Goal: Register for event/course

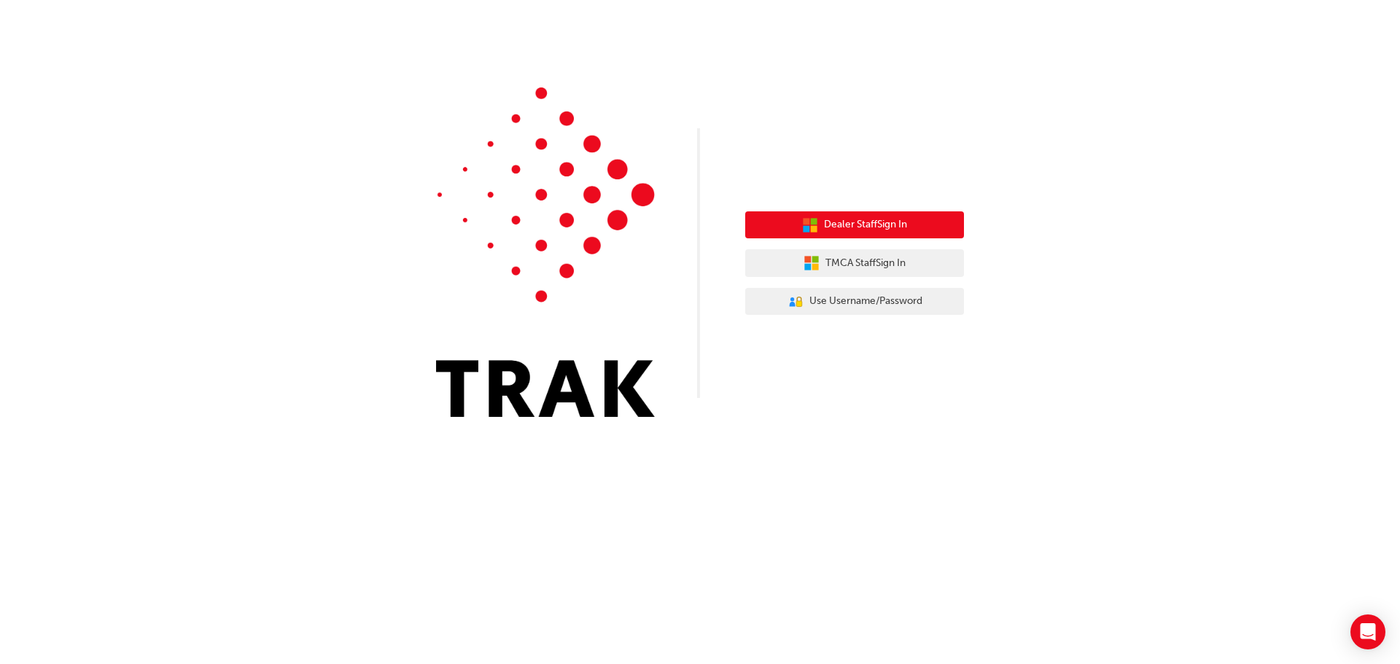
click at [859, 230] on span "Dealer Staff Sign In" at bounding box center [865, 225] width 83 height 17
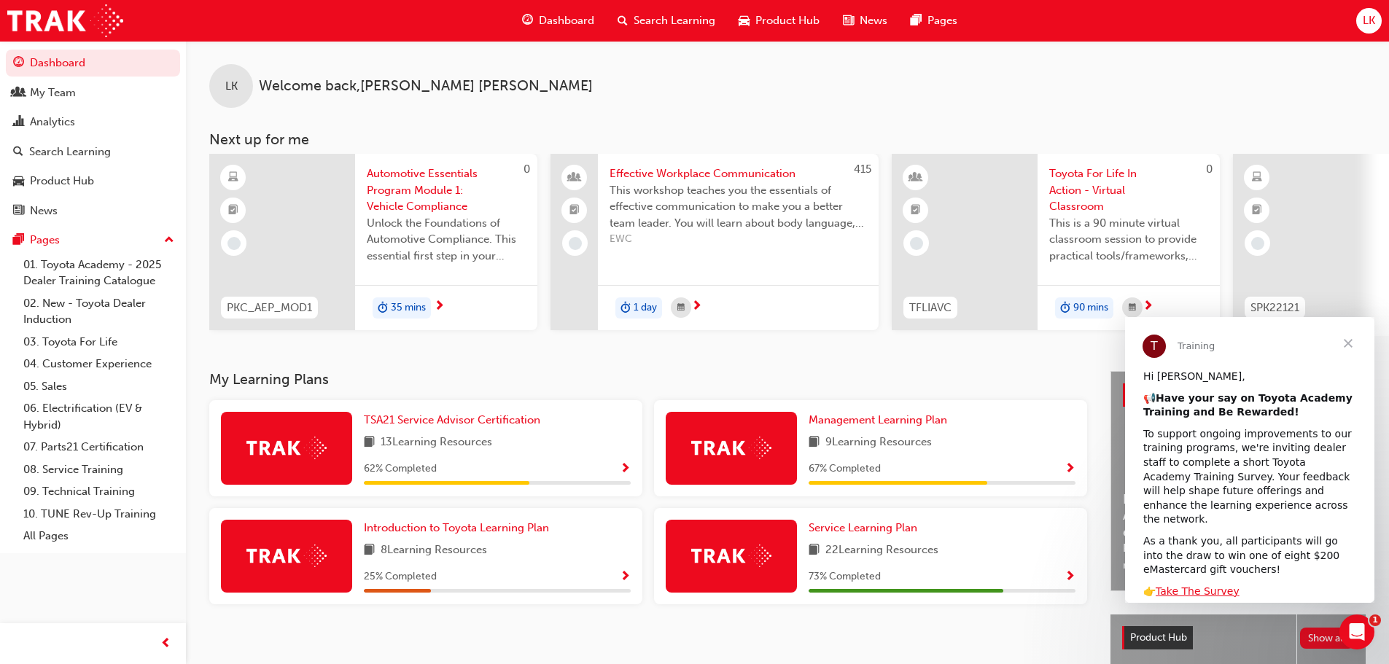
click at [1348, 343] on span "Close" at bounding box center [1348, 343] width 53 height 53
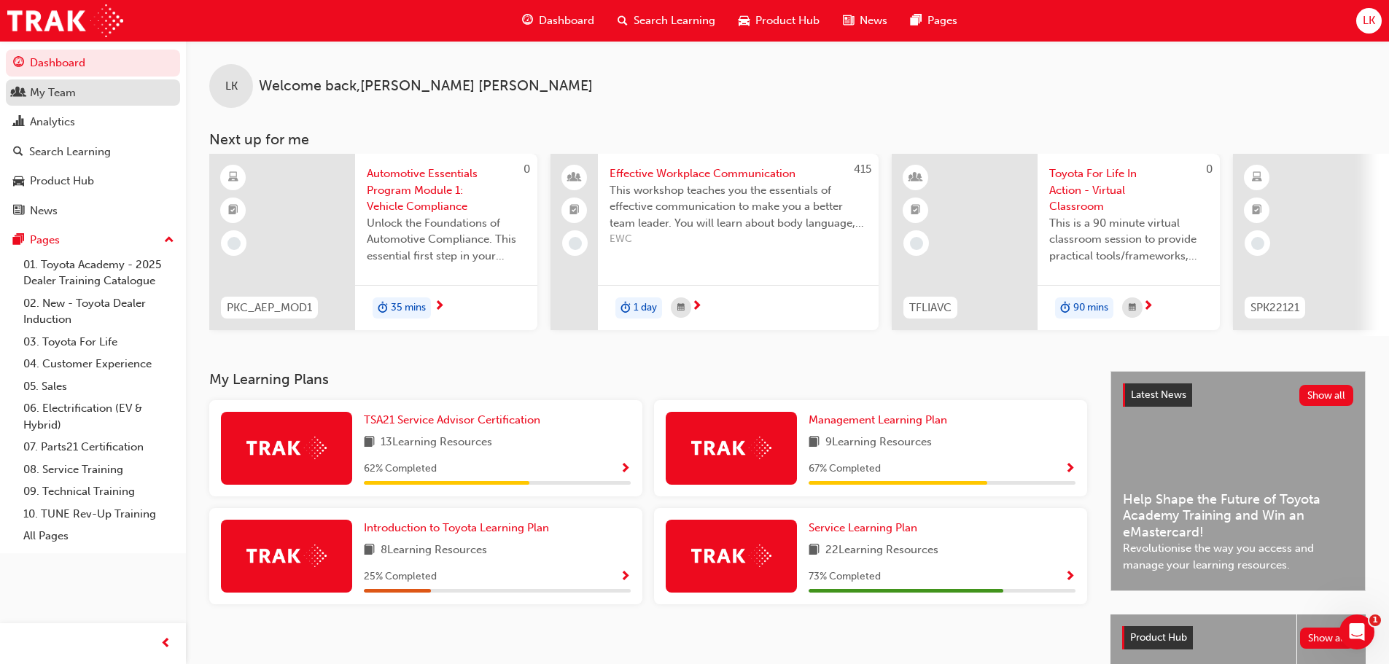
click at [65, 96] on div "My Team" at bounding box center [53, 93] width 46 height 17
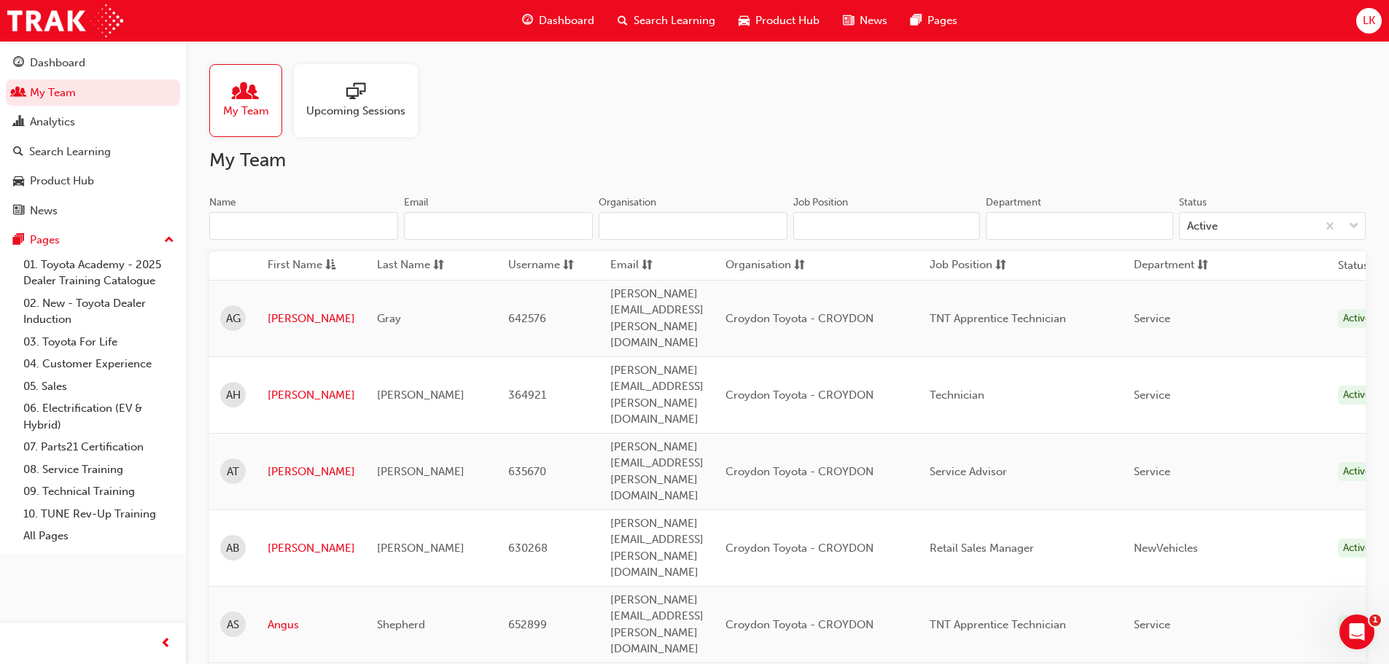
click at [680, 23] on span "Search Learning" at bounding box center [675, 20] width 82 height 17
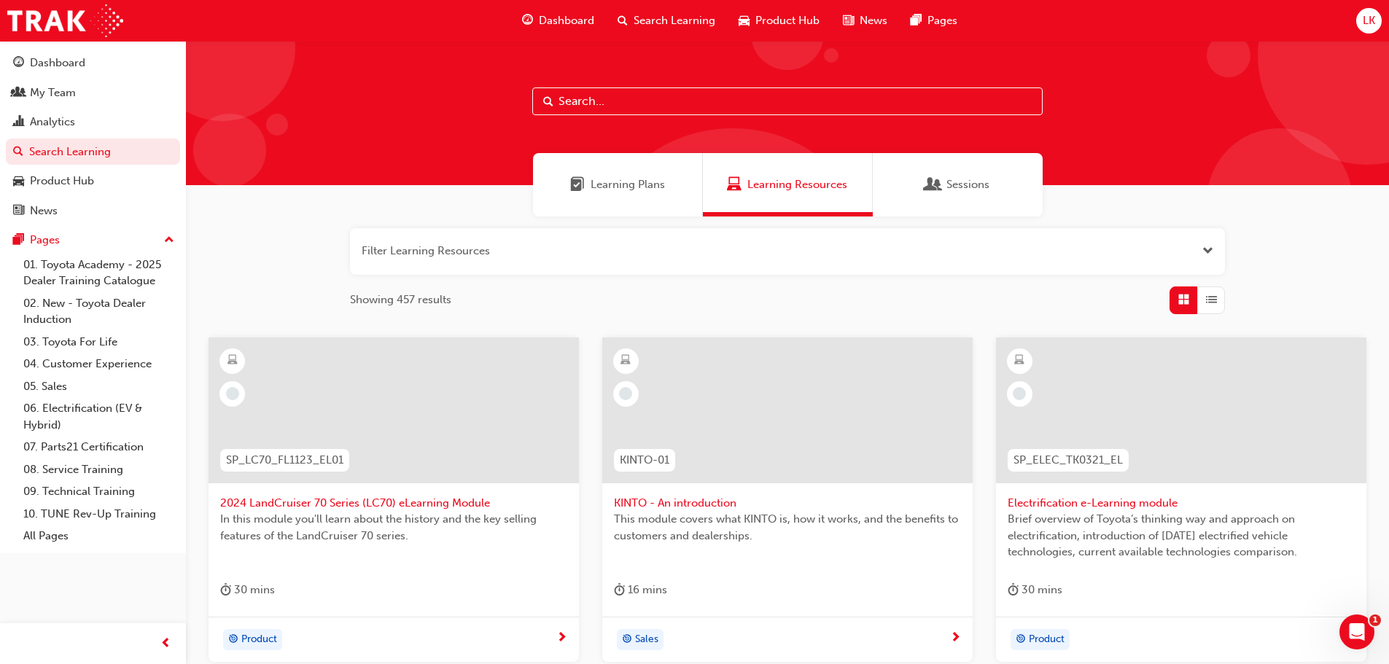
click at [575, 104] on input "text" at bounding box center [787, 102] width 511 height 28
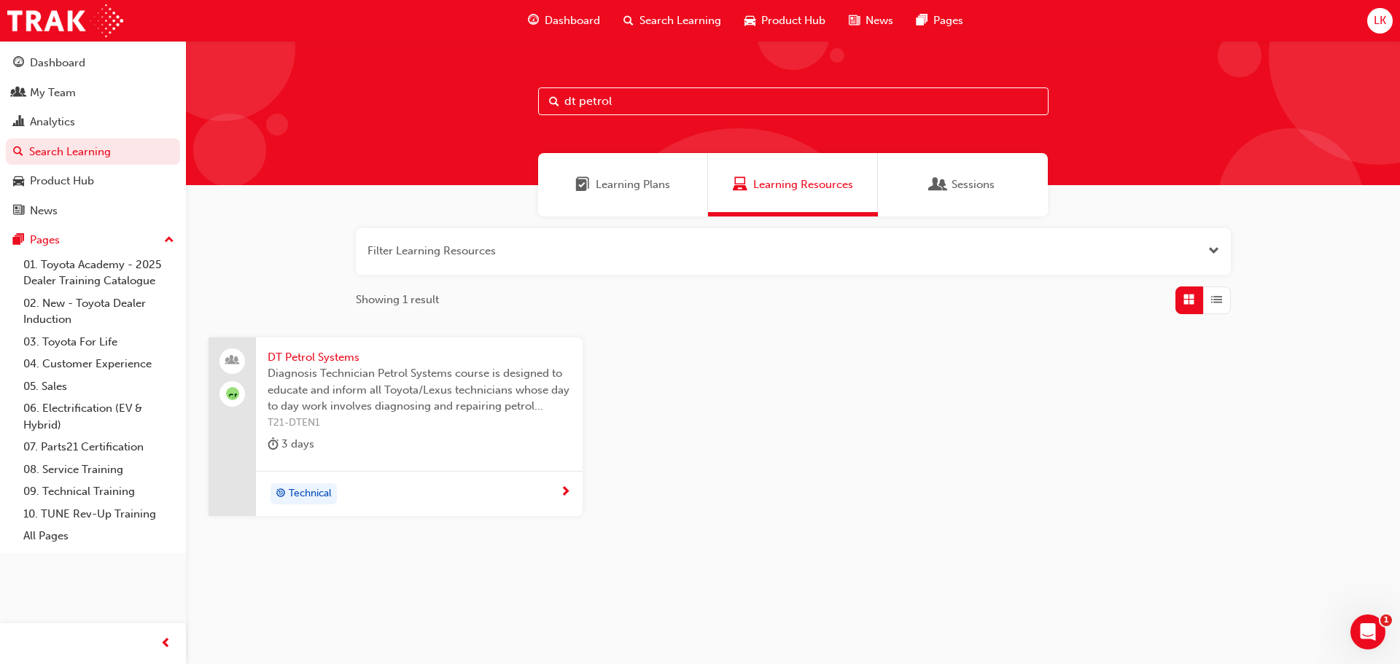
type input "dt petrol"
click at [347, 379] on span "Diagnosis Technician Petrol Systems course is designed to educate and inform al…" at bounding box center [419, 390] width 303 height 50
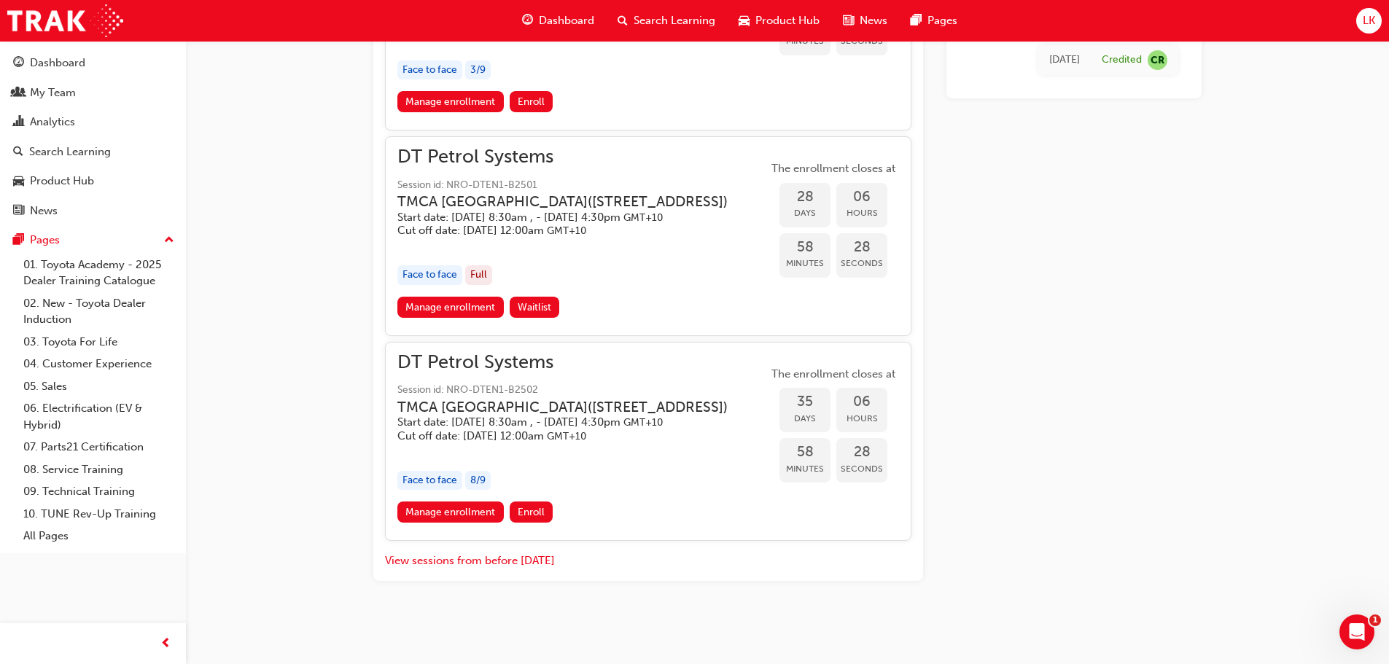
scroll to position [1482, 0]
click at [449, 511] on link "Manage enrollment" at bounding box center [450, 512] width 106 height 21
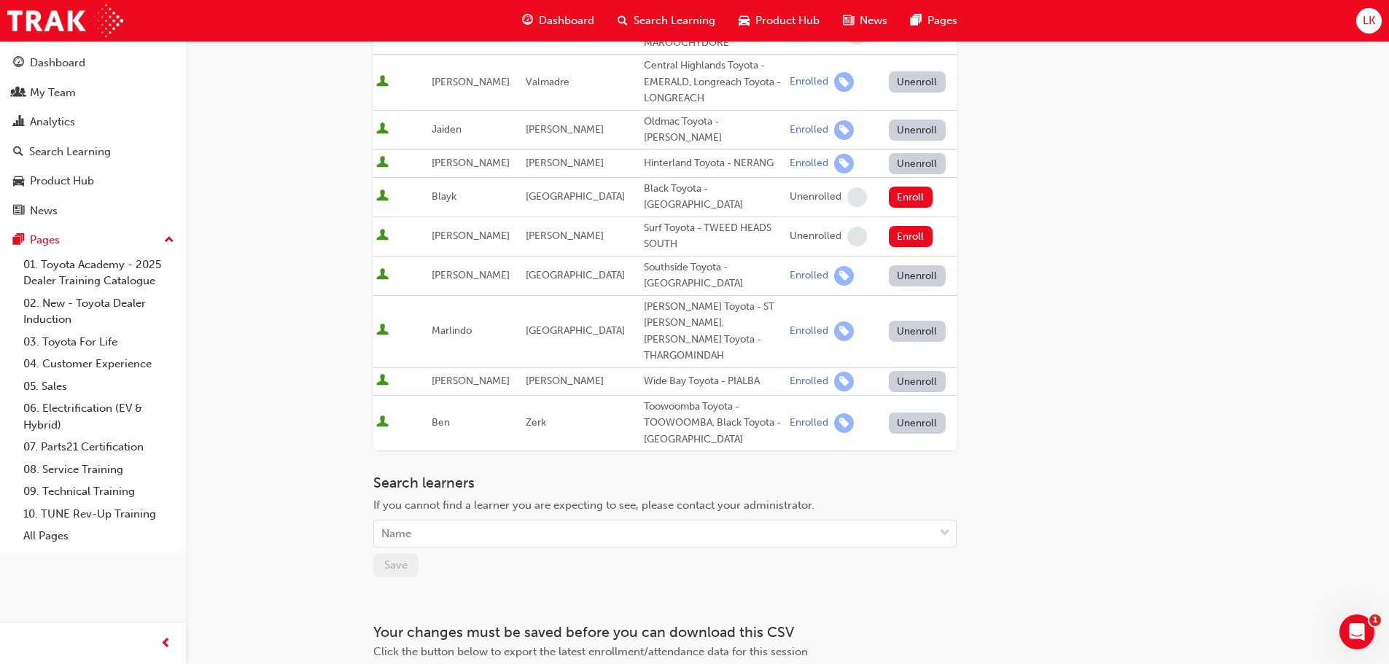
scroll to position [365, 0]
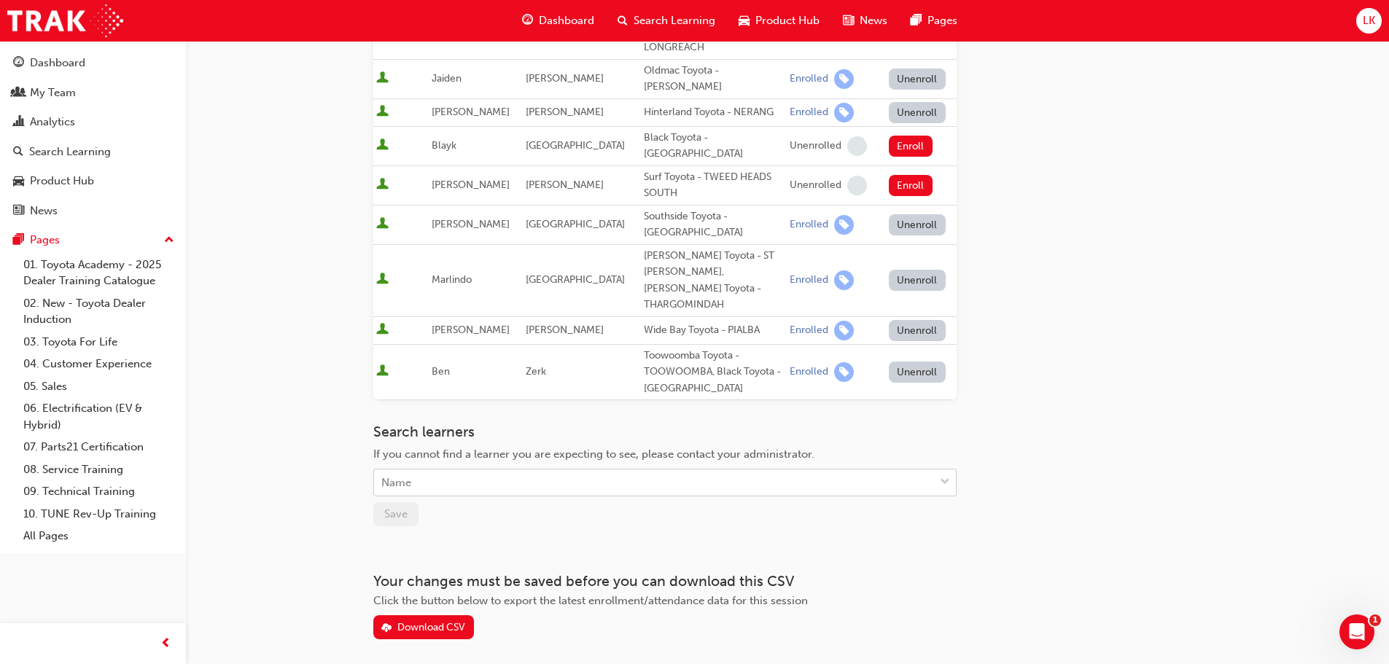
click at [431, 470] on div "Name" at bounding box center [654, 483] width 560 height 26
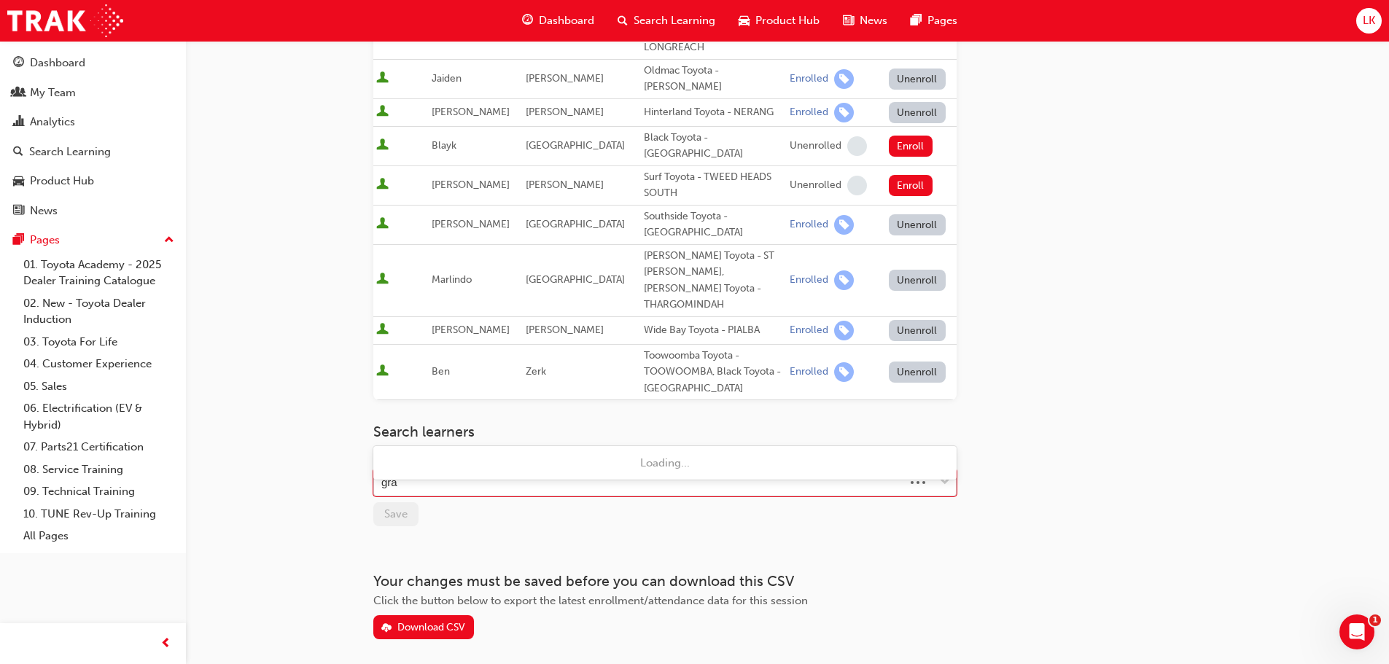
type input "gray"
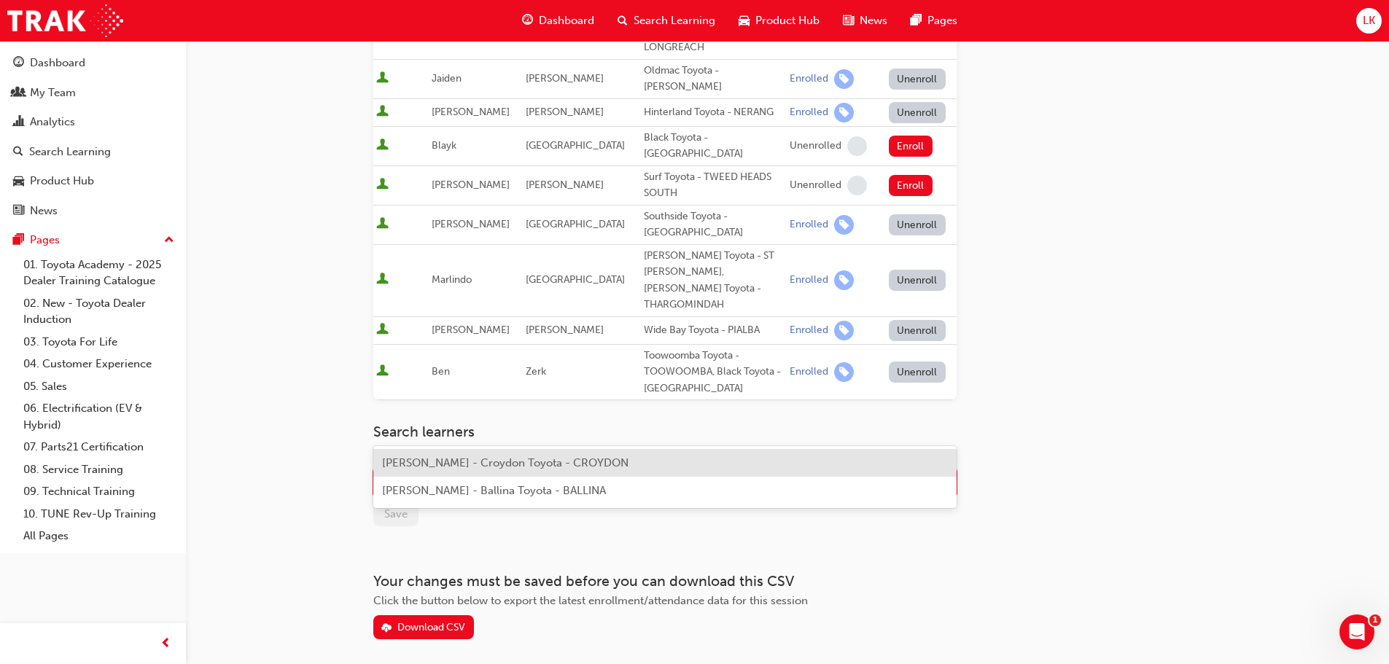
click at [467, 463] on span "[PERSON_NAME] - Croydon Toyota - CROYDON" at bounding box center [505, 463] width 246 height 13
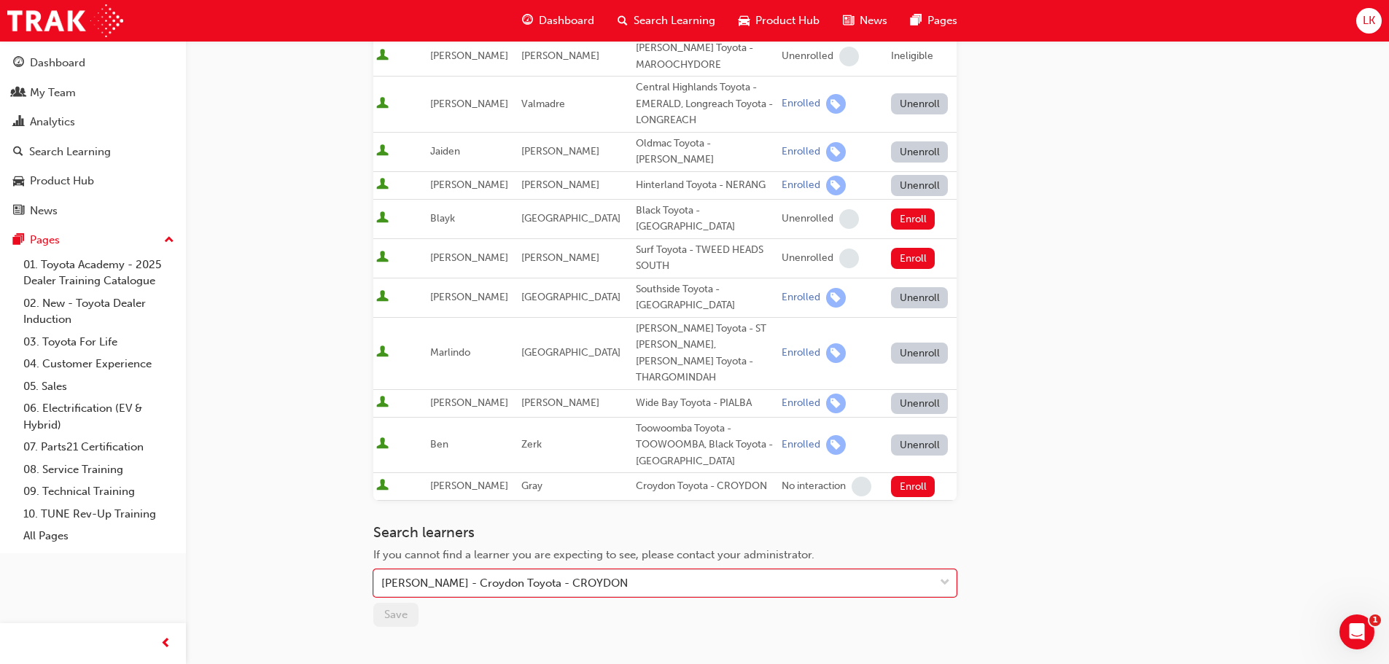
scroll to position [219, 0]
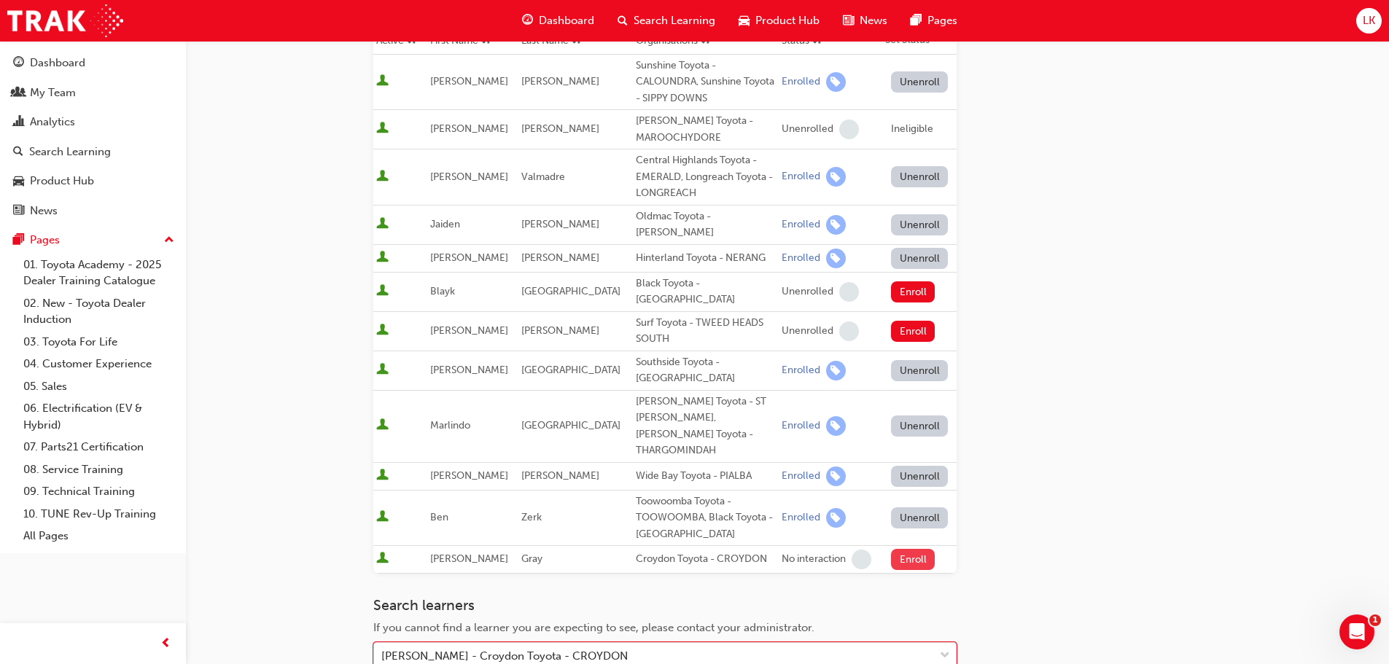
click at [893, 549] on button "Enroll" at bounding box center [913, 559] width 44 height 21
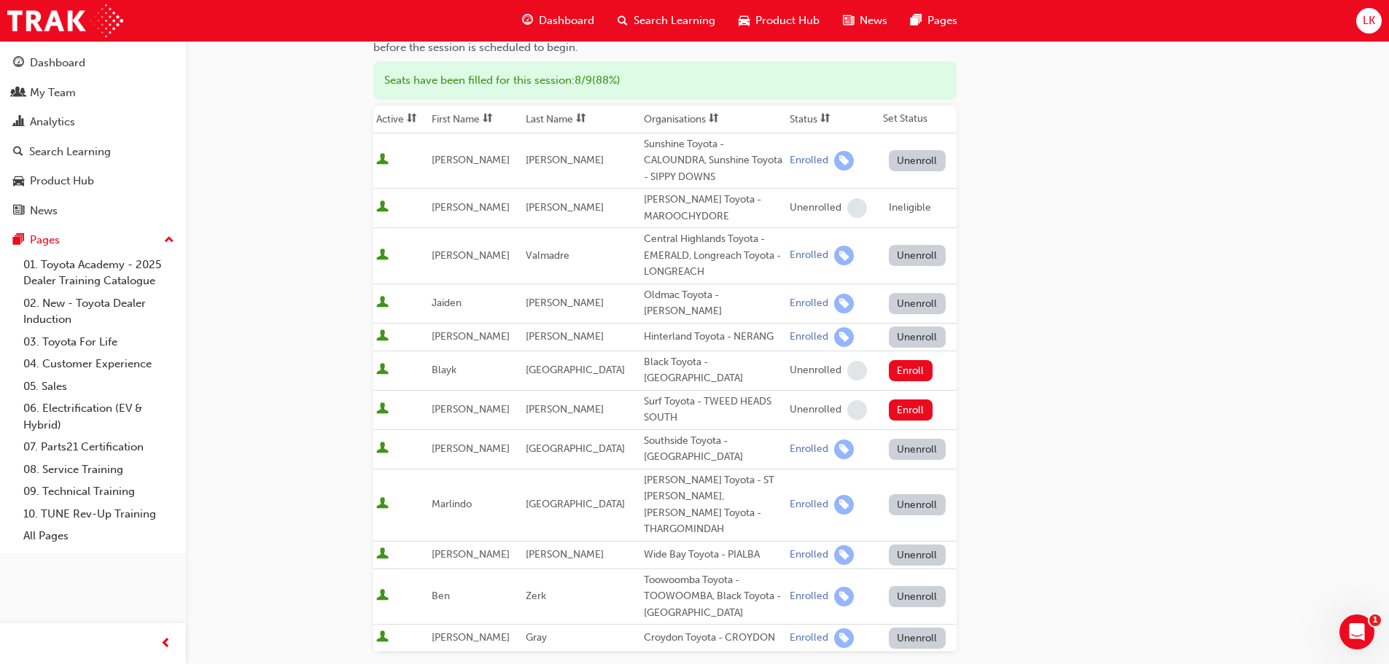
scroll to position [0, 0]
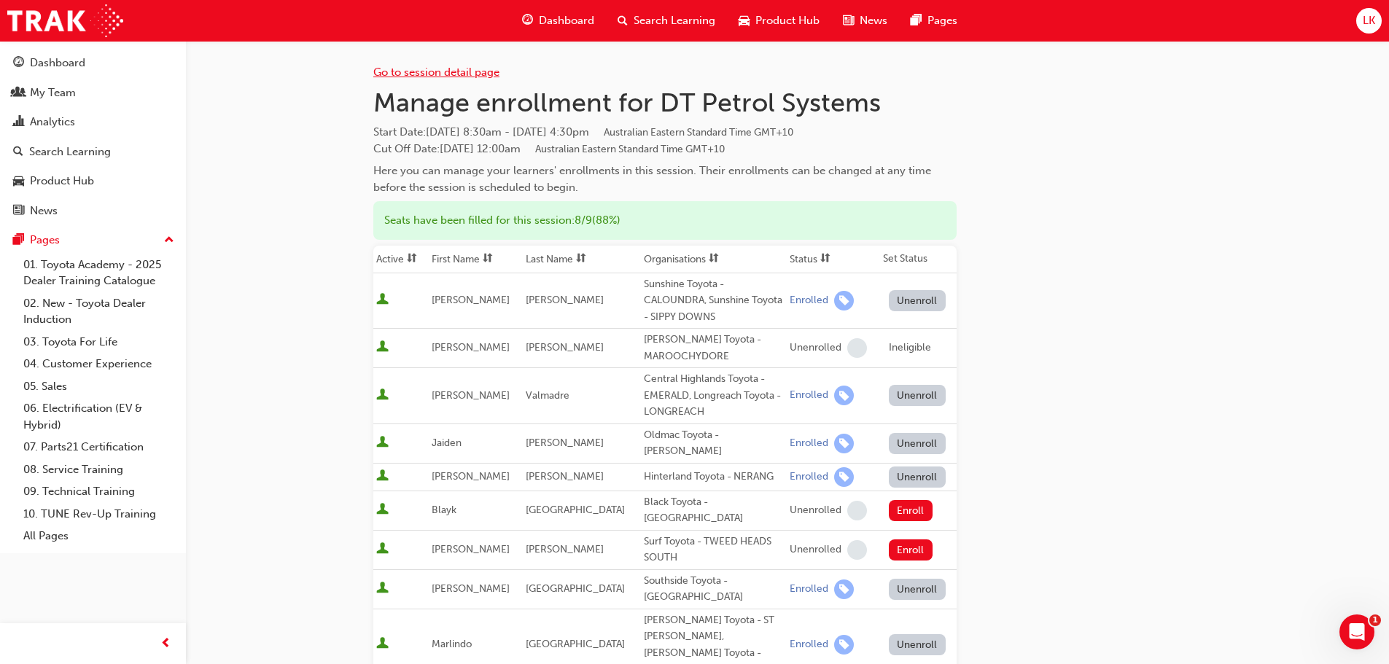
click at [437, 74] on link "Go to session detail page" at bounding box center [436, 72] width 126 height 13
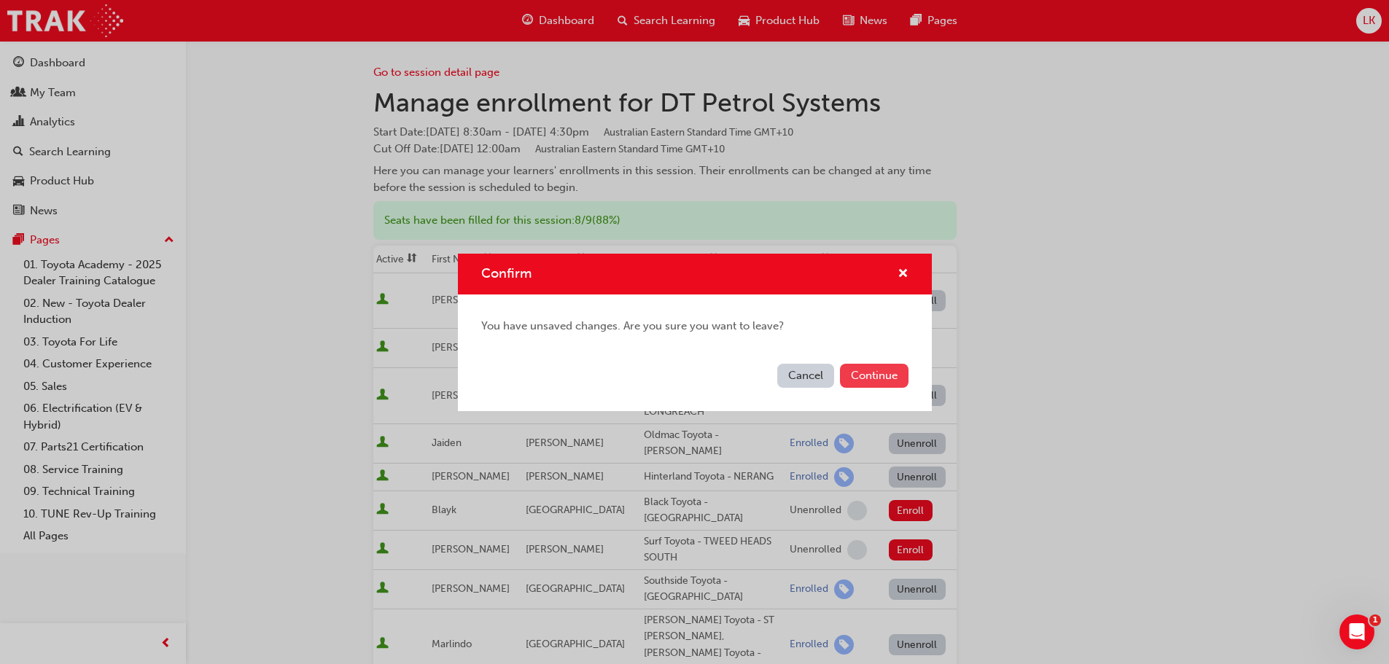
click at [859, 378] on button "Continue" at bounding box center [874, 376] width 69 height 24
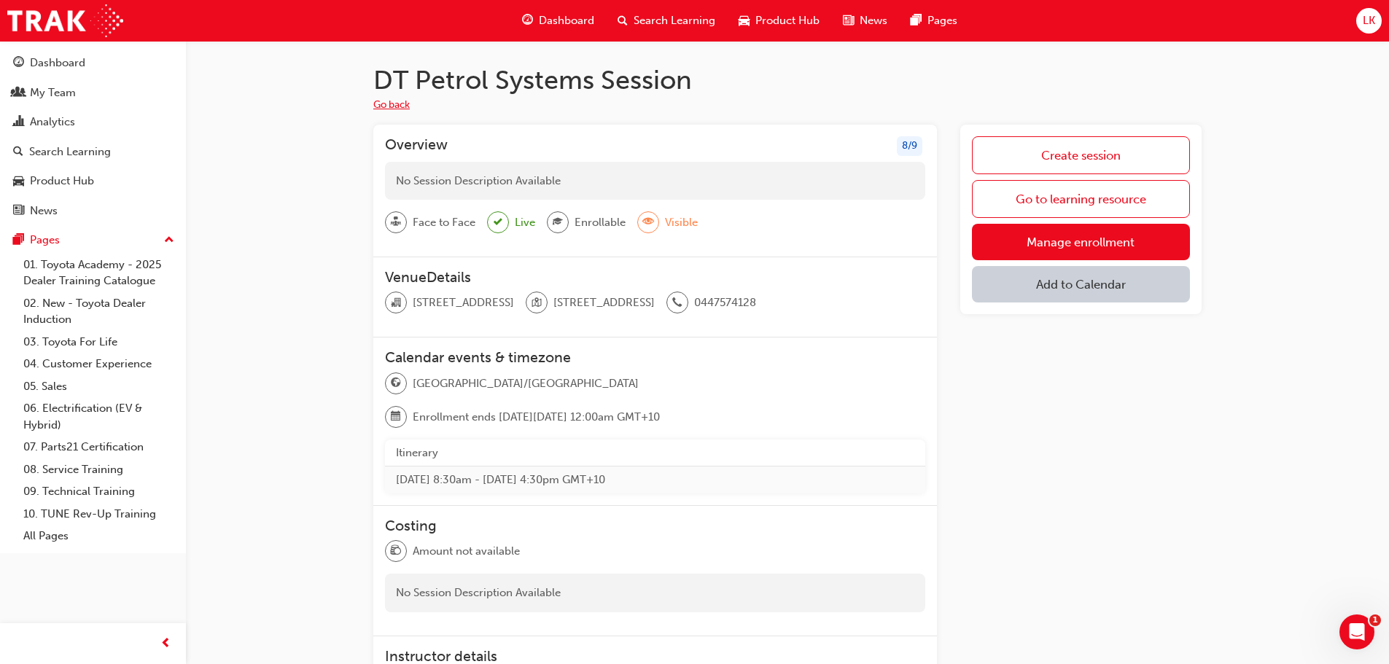
click at [394, 105] on button "Go back" at bounding box center [391, 105] width 36 height 17
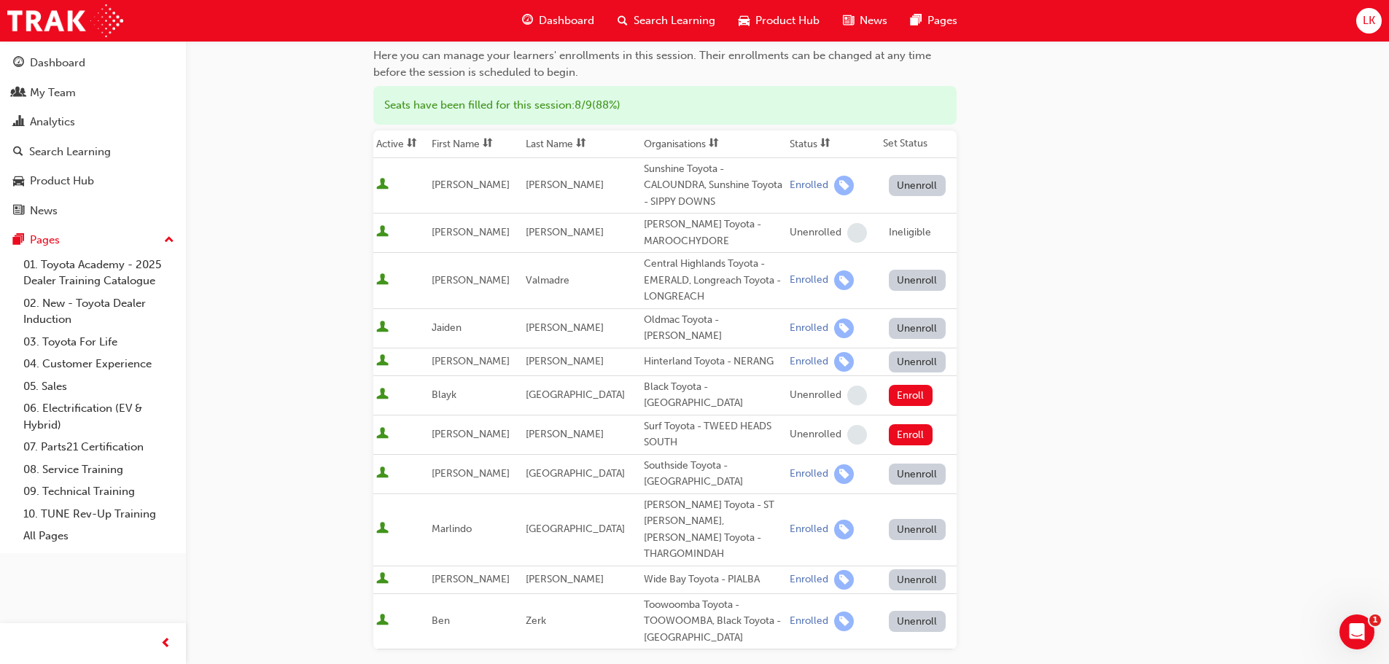
scroll to position [148, 0]
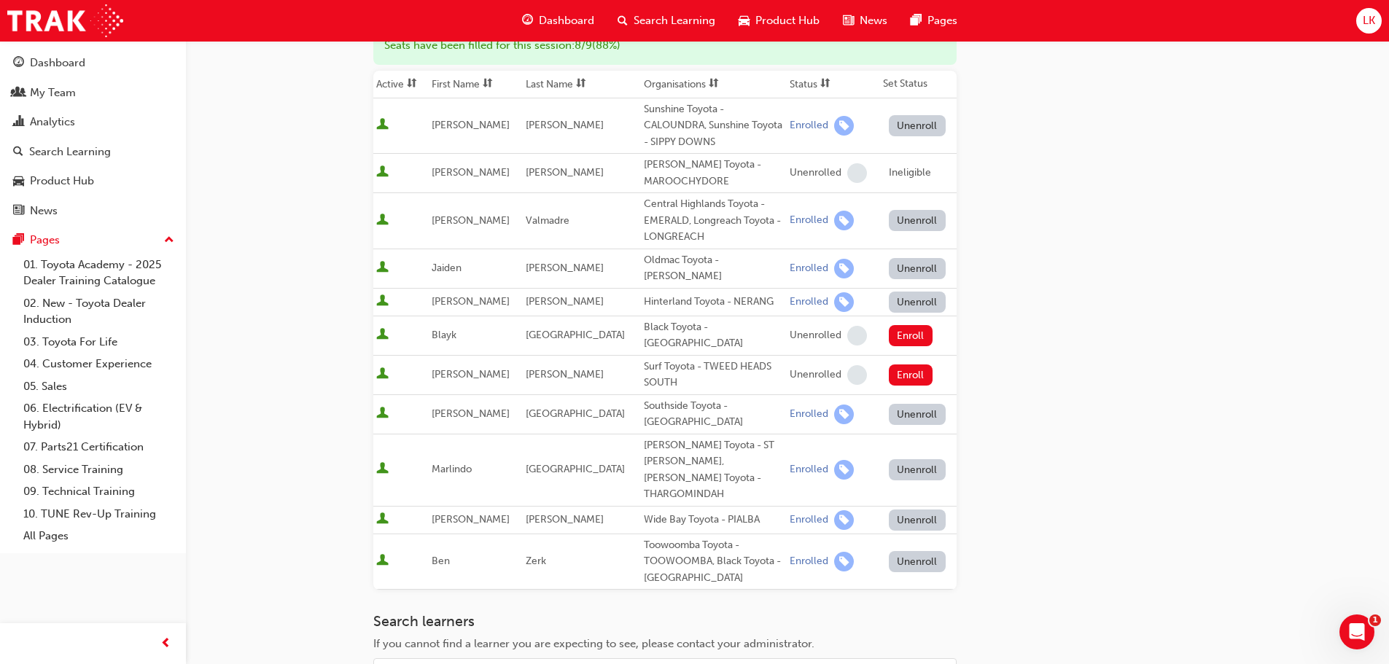
scroll to position [219, 0]
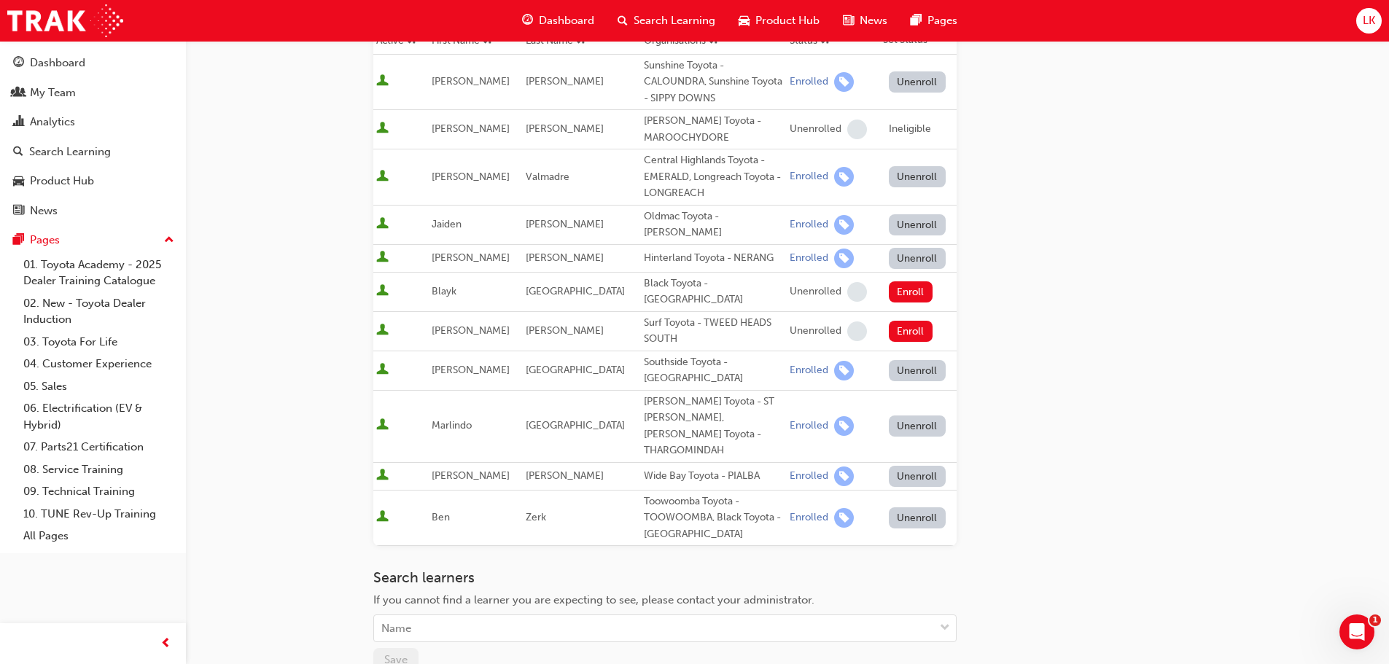
click at [669, 23] on span "Search Learning" at bounding box center [675, 20] width 82 height 17
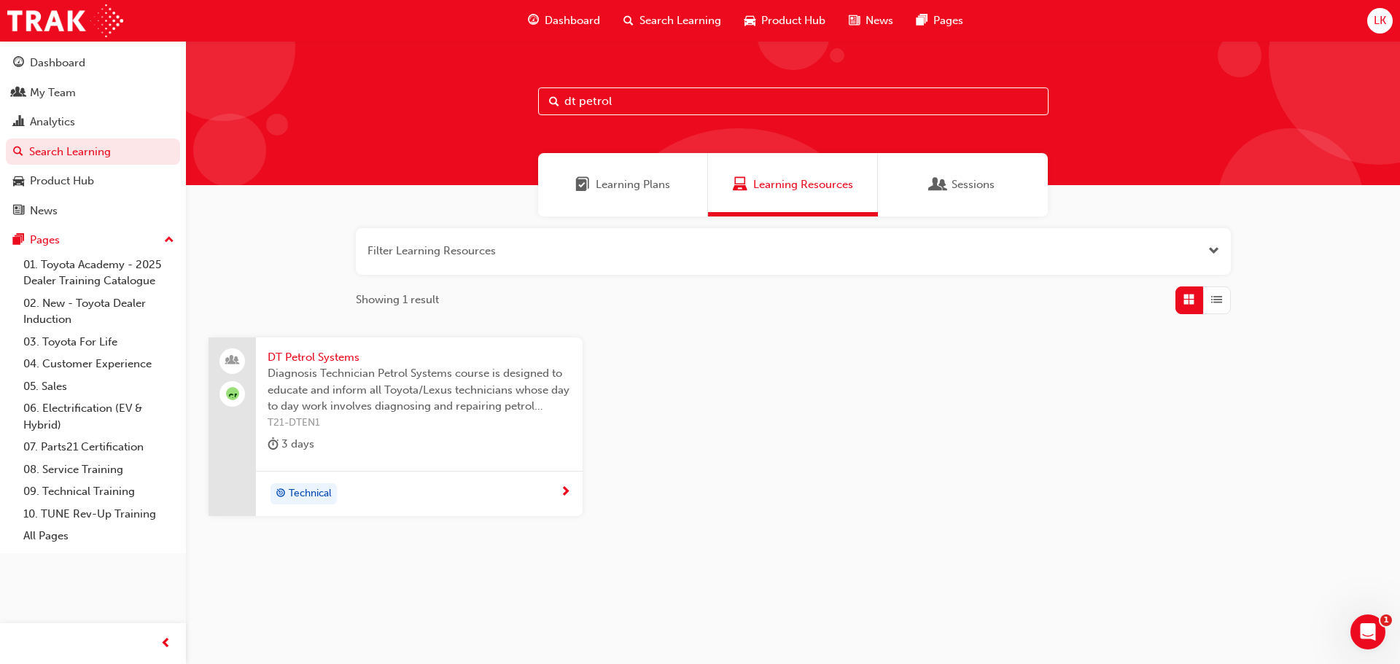
click at [624, 101] on input "dt petrol" at bounding box center [793, 102] width 511 height 28
click at [361, 394] on span "Diagnosis Technician Petrol Systems course is designed to educate and inform al…" at bounding box center [419, 390] width 303 height 50
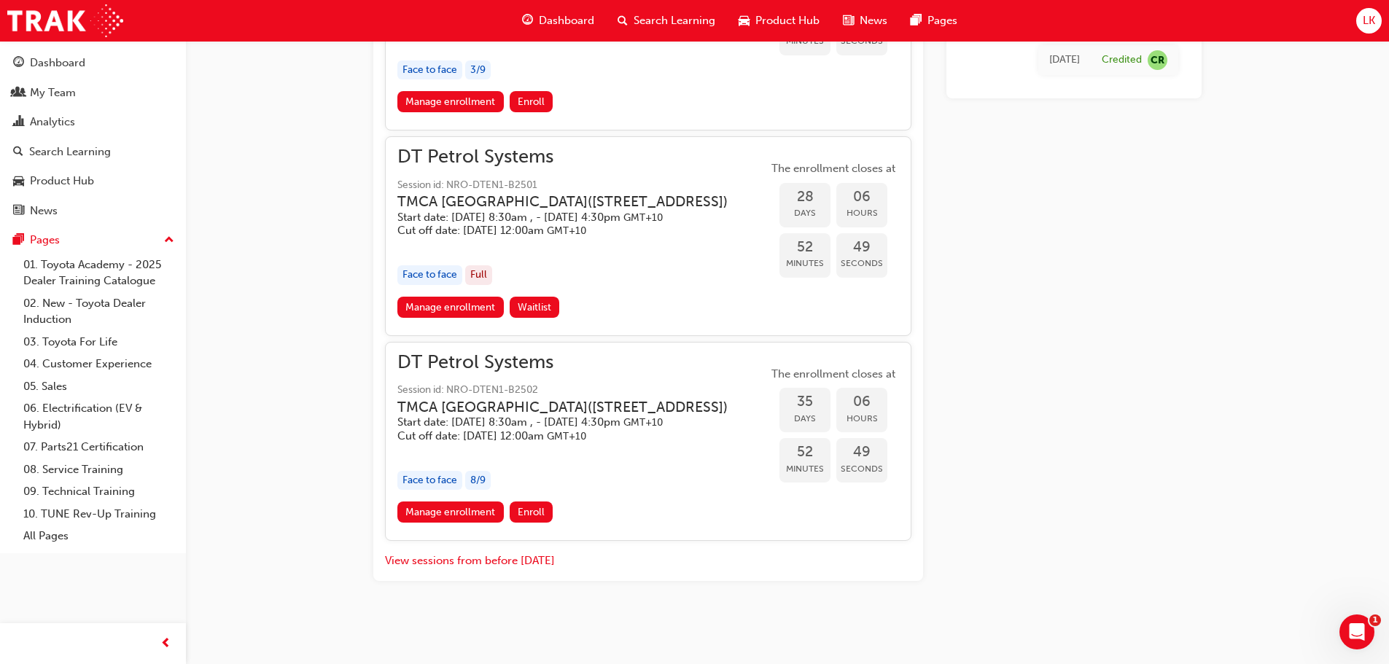
scroll to position [1482, 0]
click at [449, 512] on link "Manage enrollment" at bounding box center [450, 512] width 106 height 21
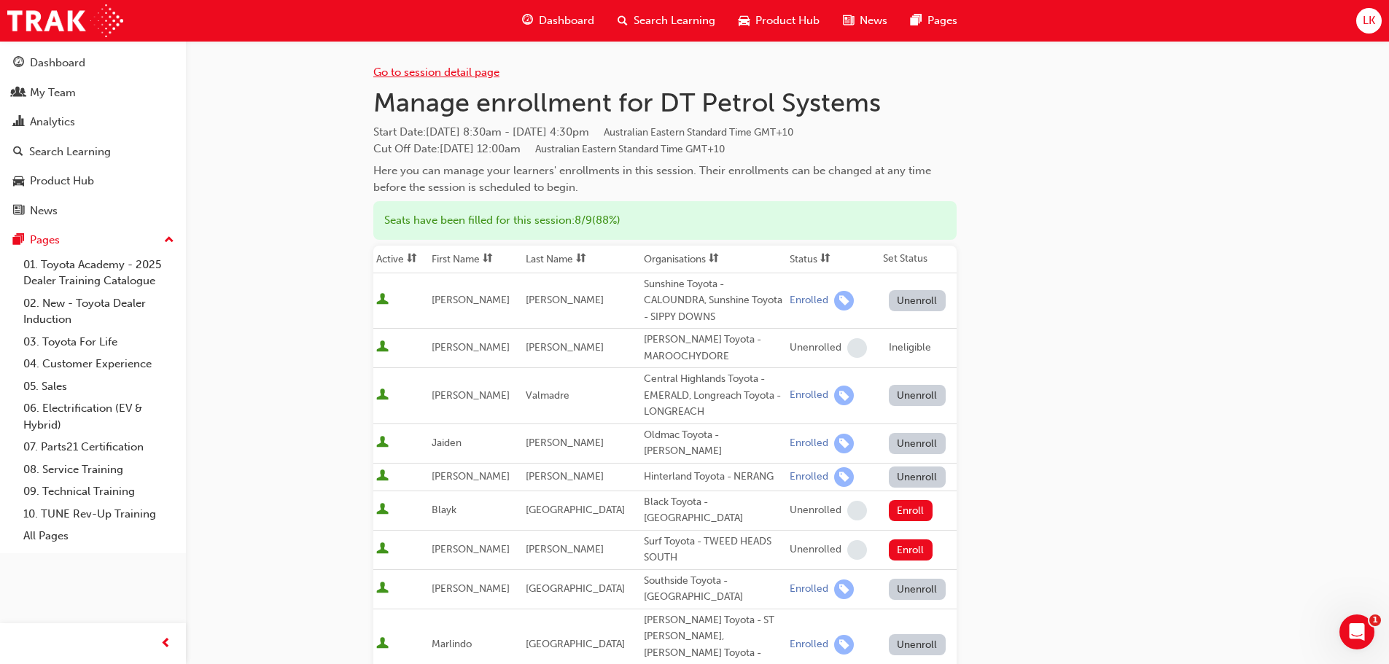
click at [457, 71] on link "Go to session detail page" at bounding box center [436, 72] width 126 height 13
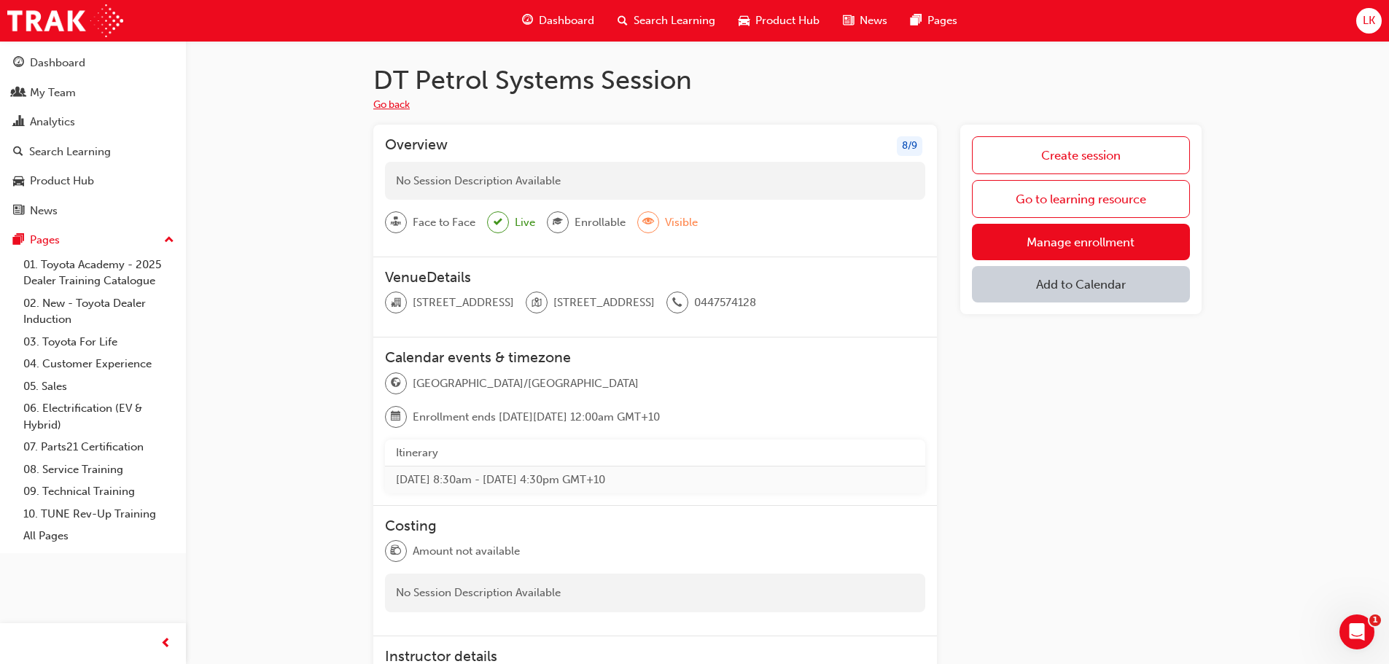
click at [394, 104] on button "Go back" at bounding box center [391, 105] width 36 height 17
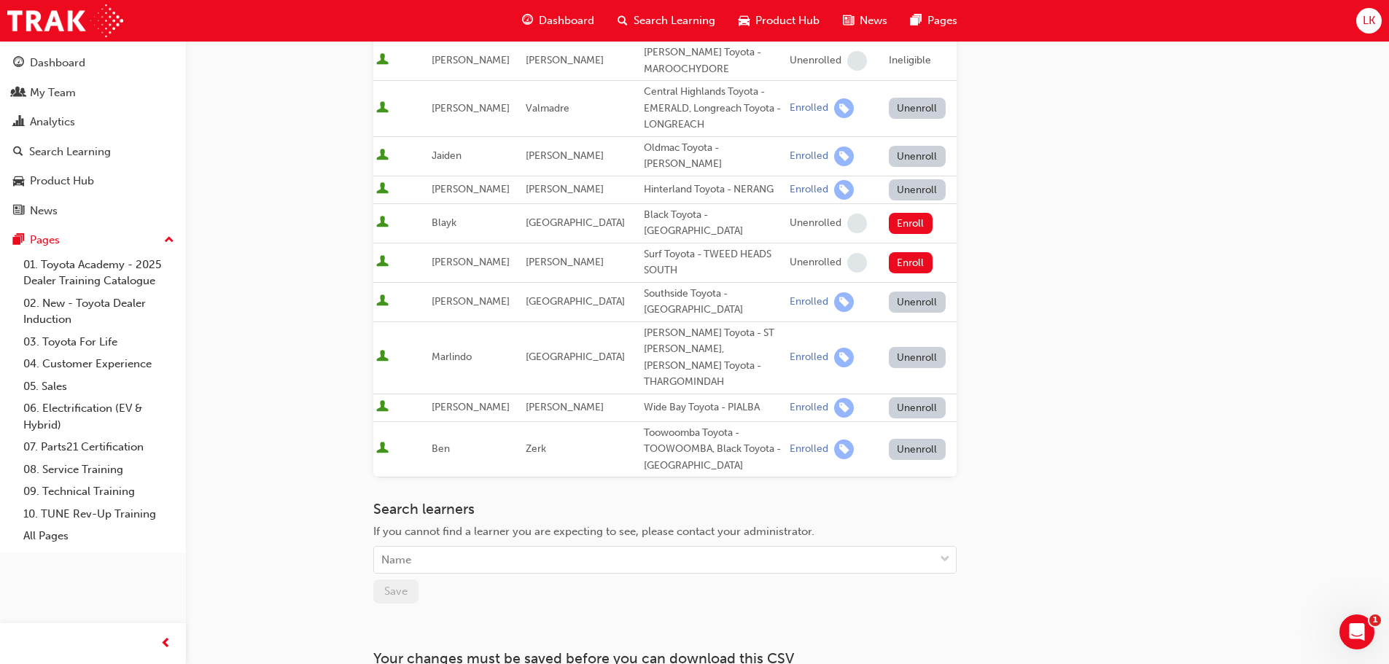
scroll to position [292, 0]
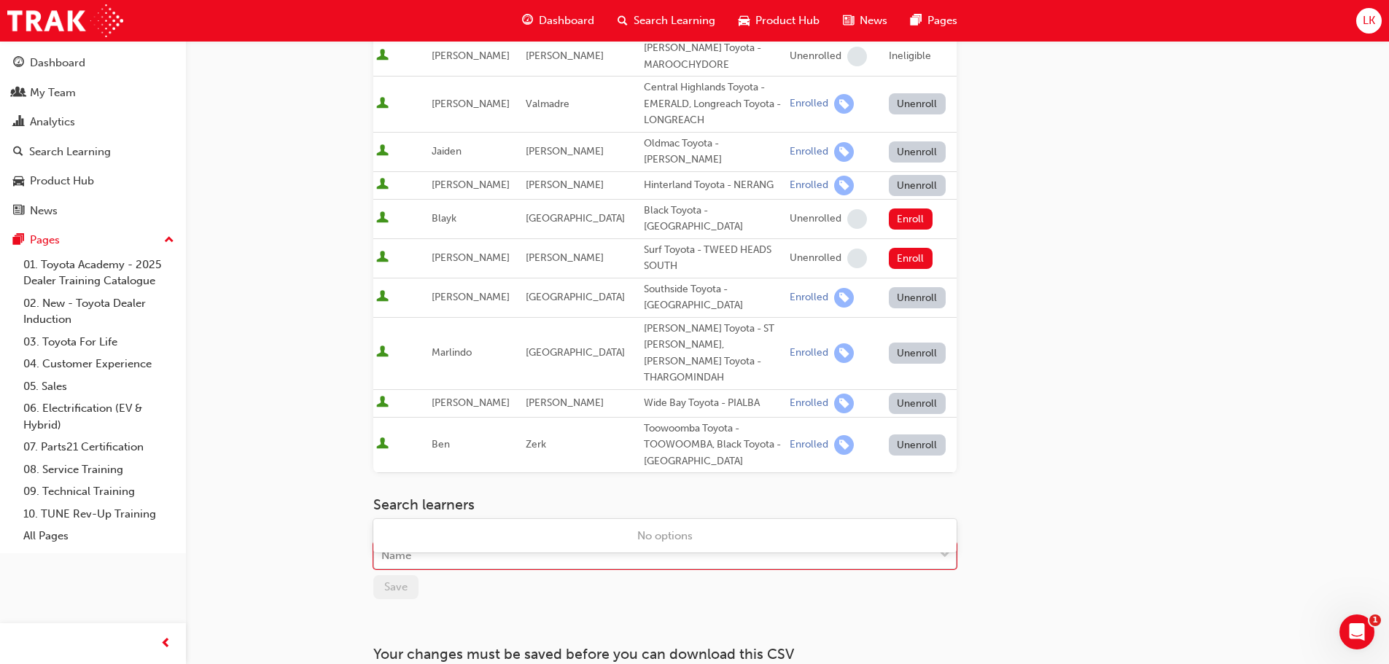
click at [428, 543] on div "Name" at bounding box center [654, 556] width 560 height 26
type input "gray"
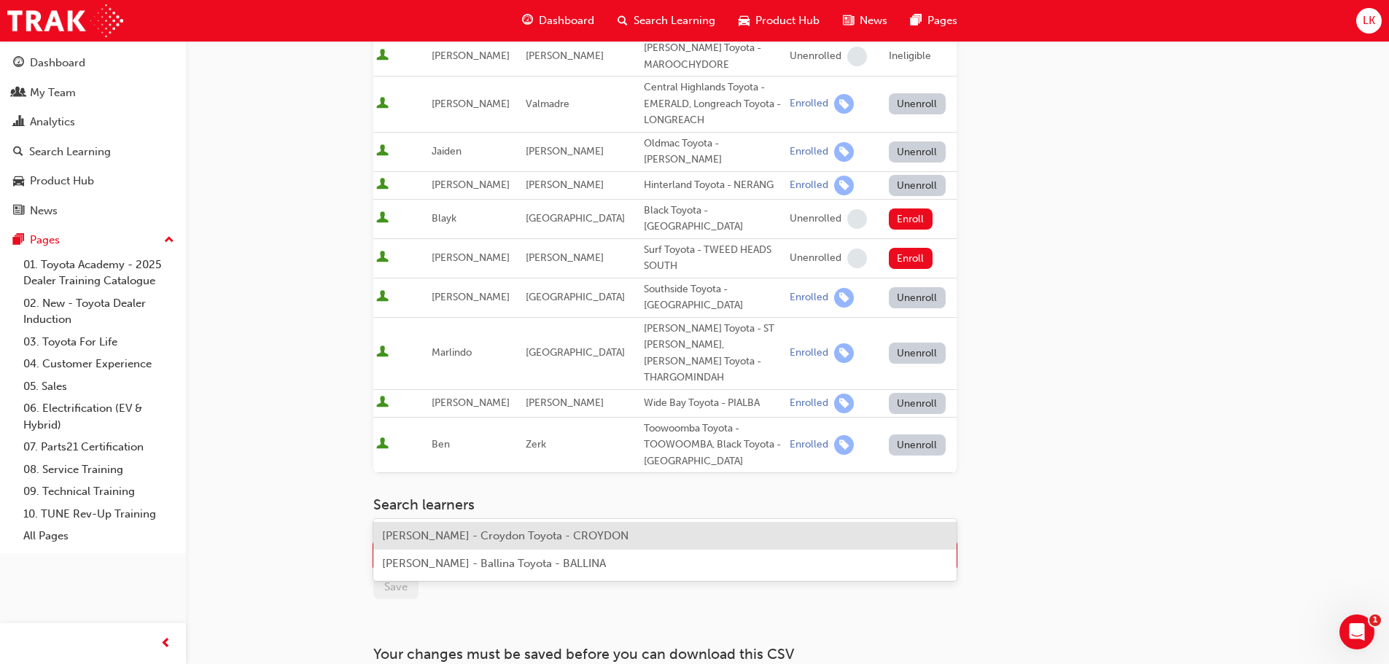
click at [484, 533] on span "Abel Gray - Croydon Toyota - CROYDON" at bounding box center [505, 535] width 246 height 13
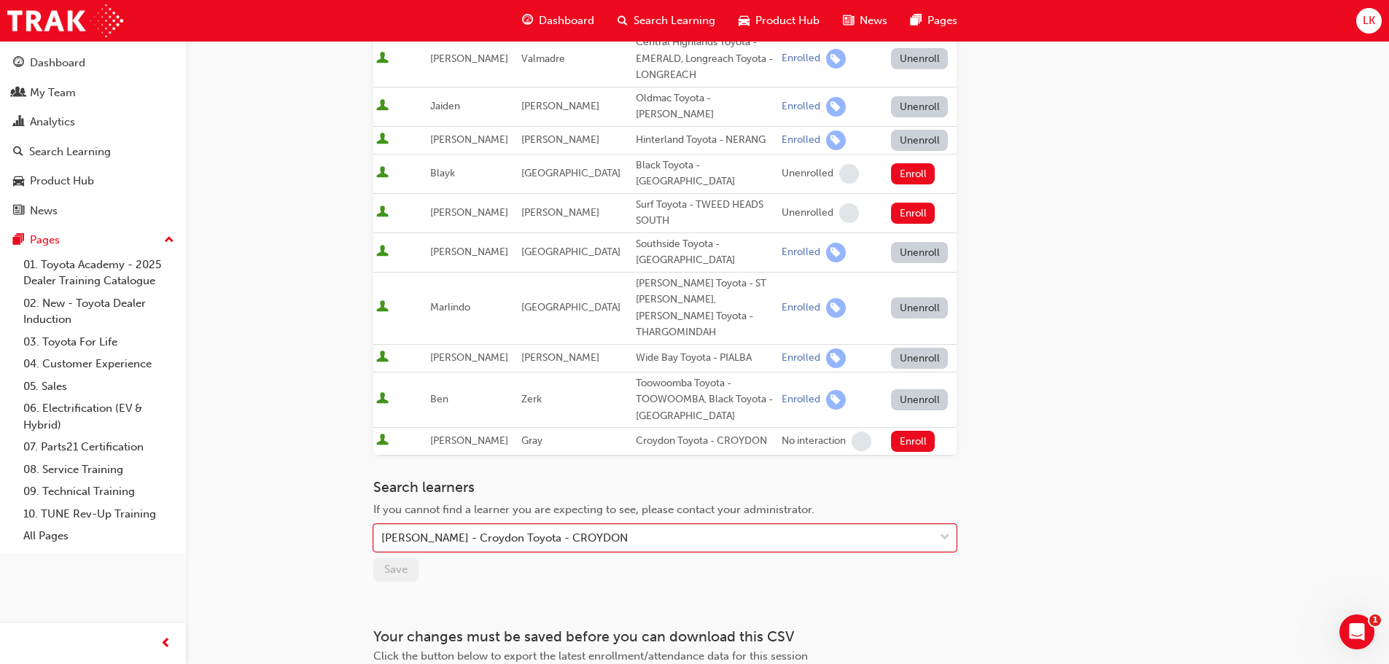
scroll to position [395, 0]
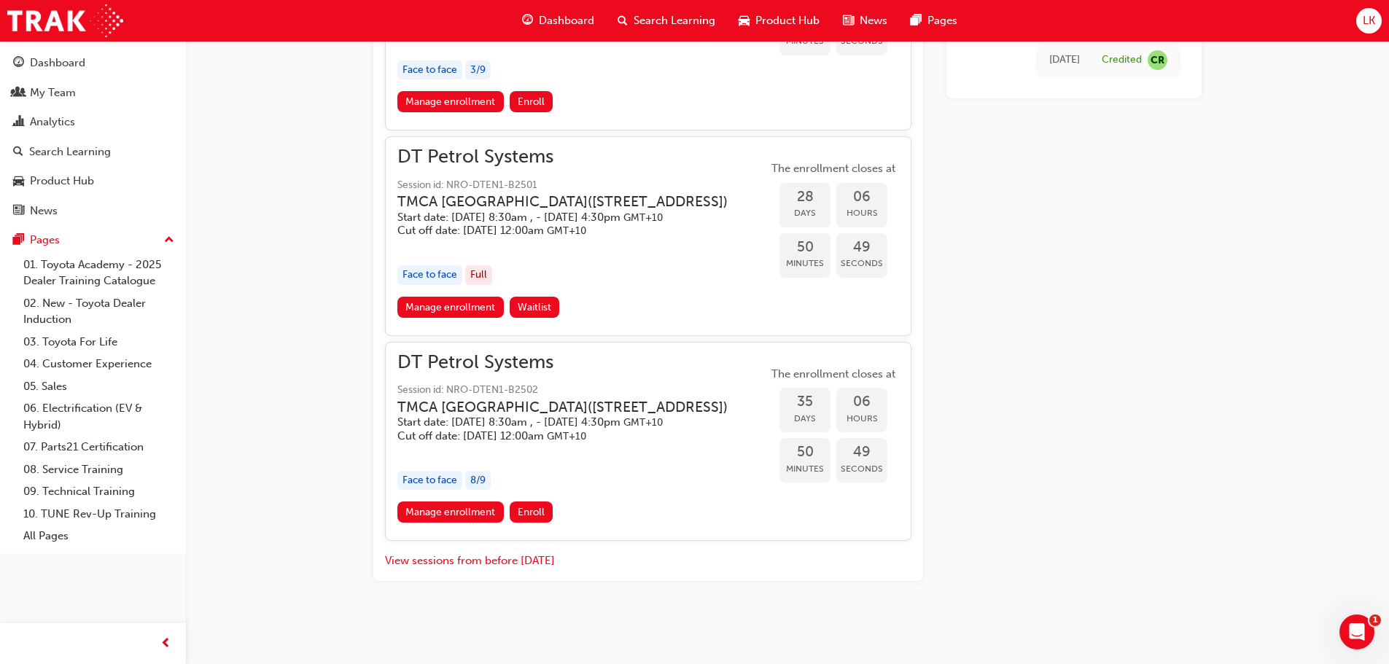
scroll to position [1409, 0]
click at [442, 318] on link "Manage enrollment" at bounding box center [450, 307] width 106 height 21
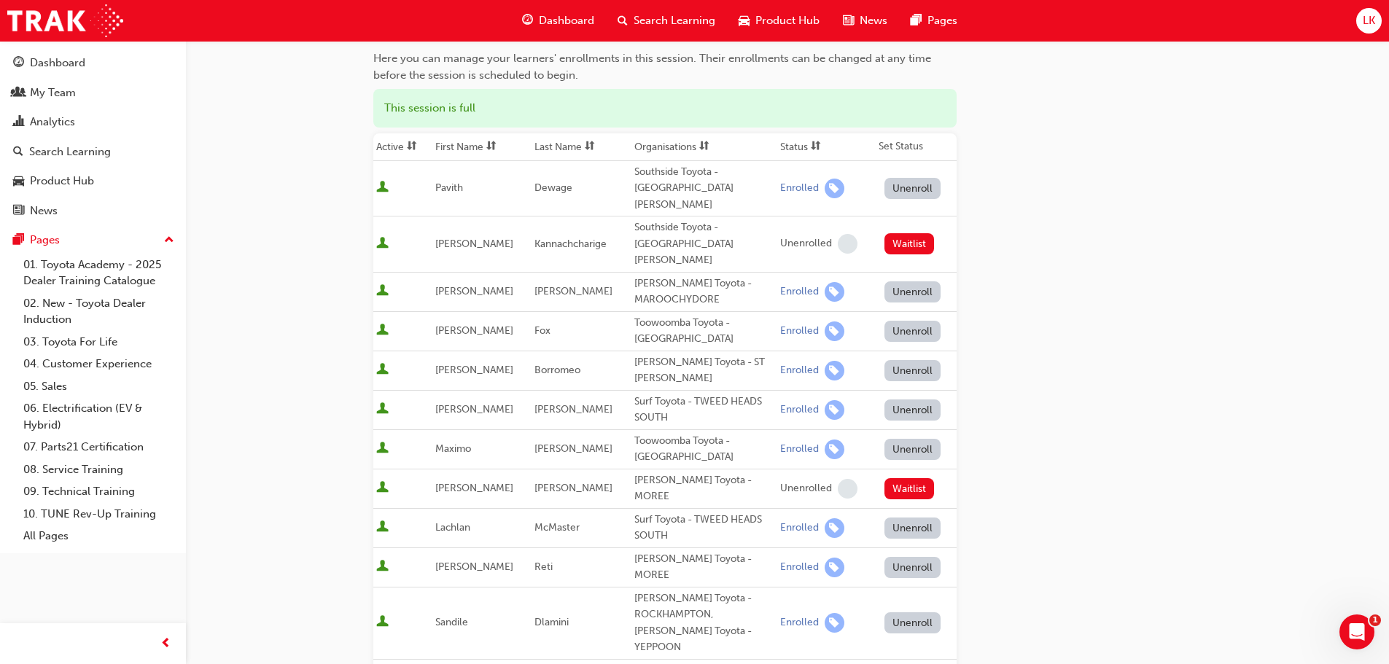
scroll to position [146, 0]
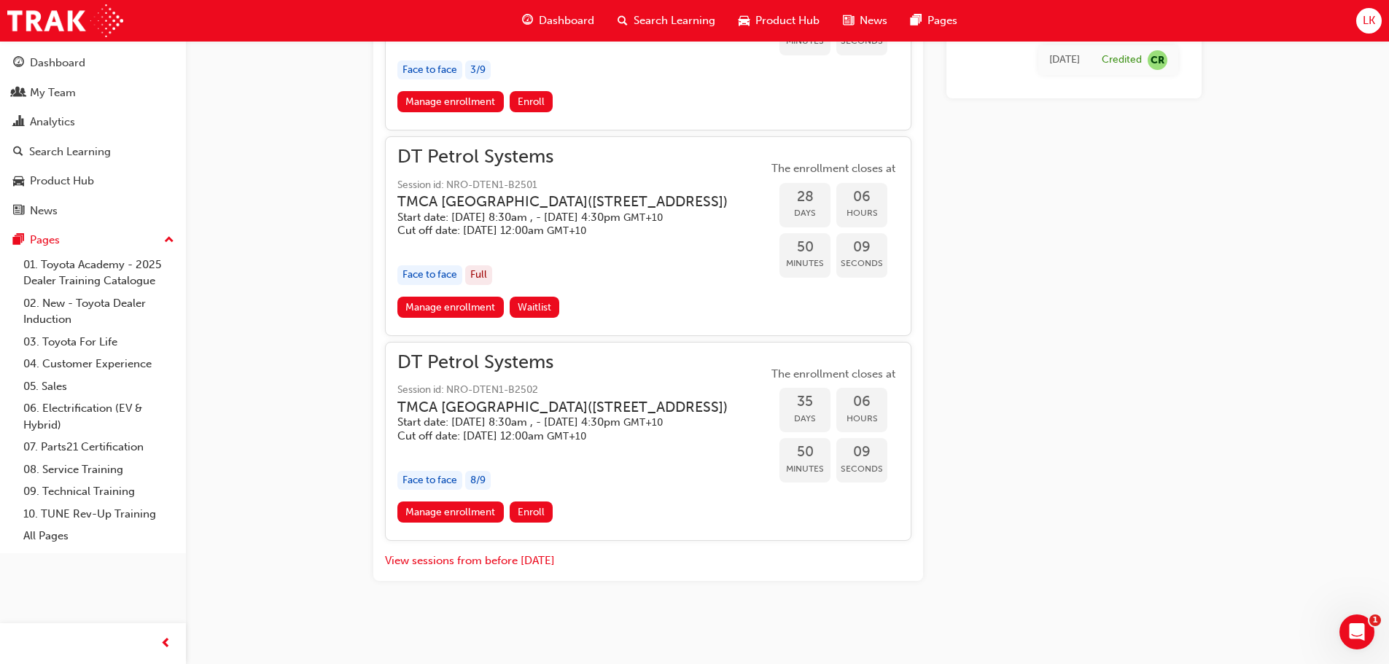
scroll to position [1482, 0]
click at [443, 515] on link "Manage enrollment" at bounding box center [450, 512] width 106 height 21
